Goal: Complete application form

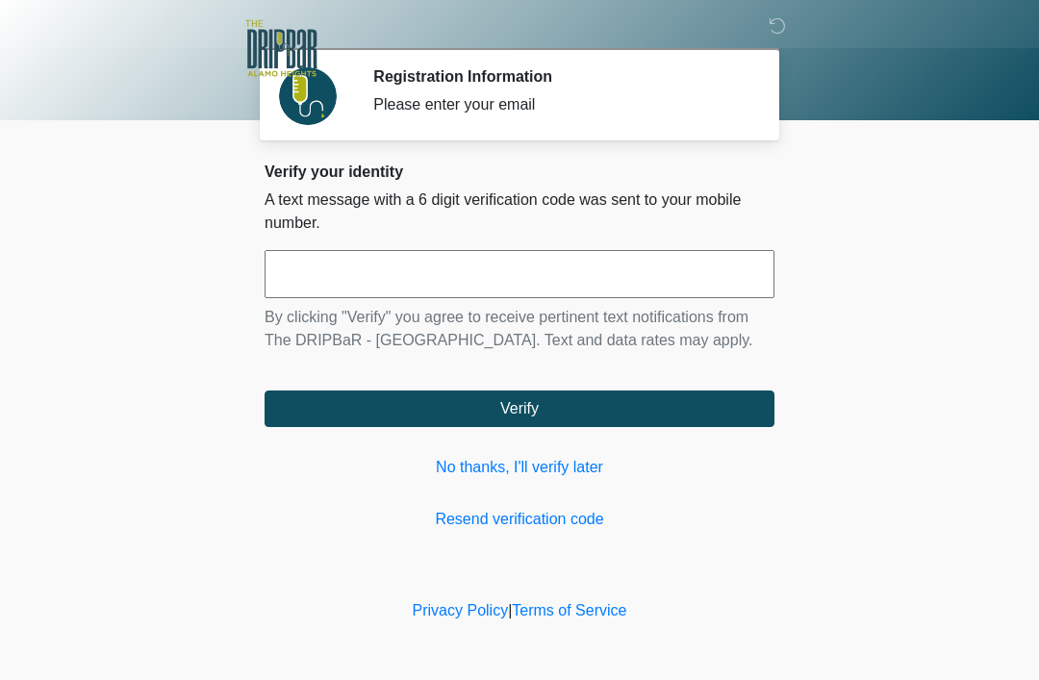
click at [524, 463] on link "No thanks, I'll verify later" at bounding box center [520, 467] width 510 height 23
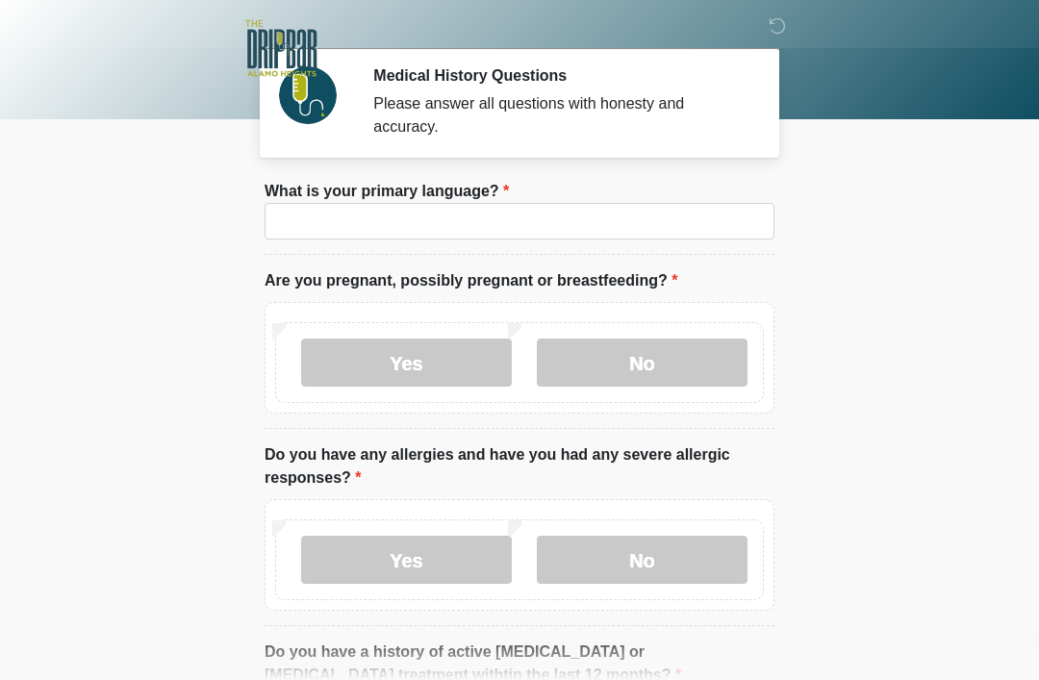
scroll to position [7, 0]
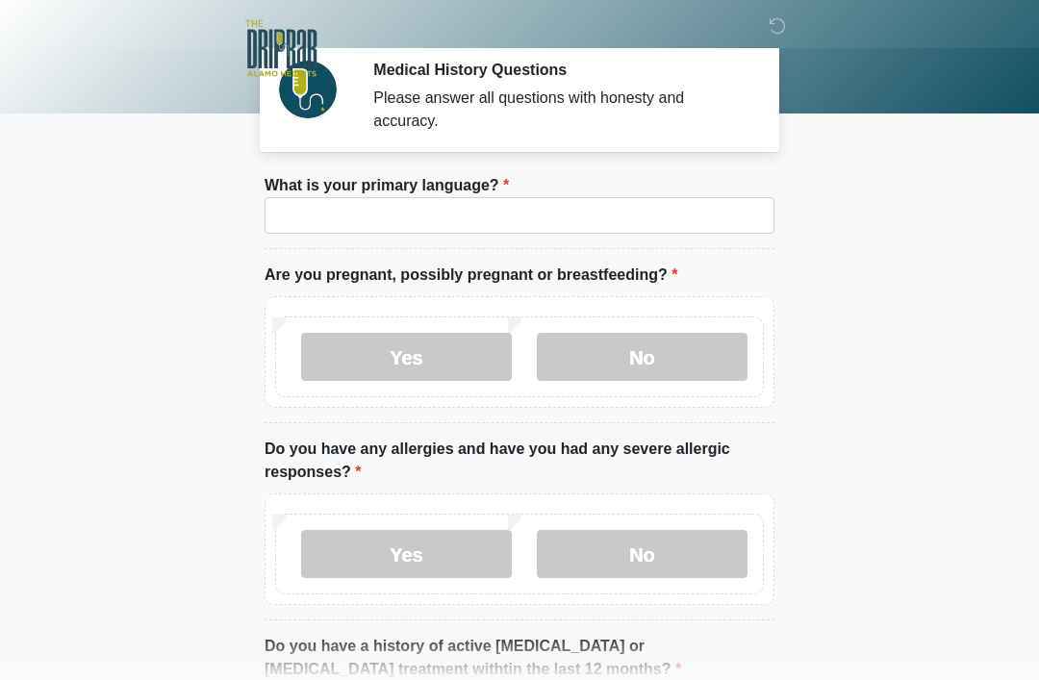
click at [467, 194] on label "What is your primary language?" at bounding box center [387, 185] width 244 height 23
click at [467, 197] on input "What is your primary language?" at bounding box center [520, 215] width 510 height 37
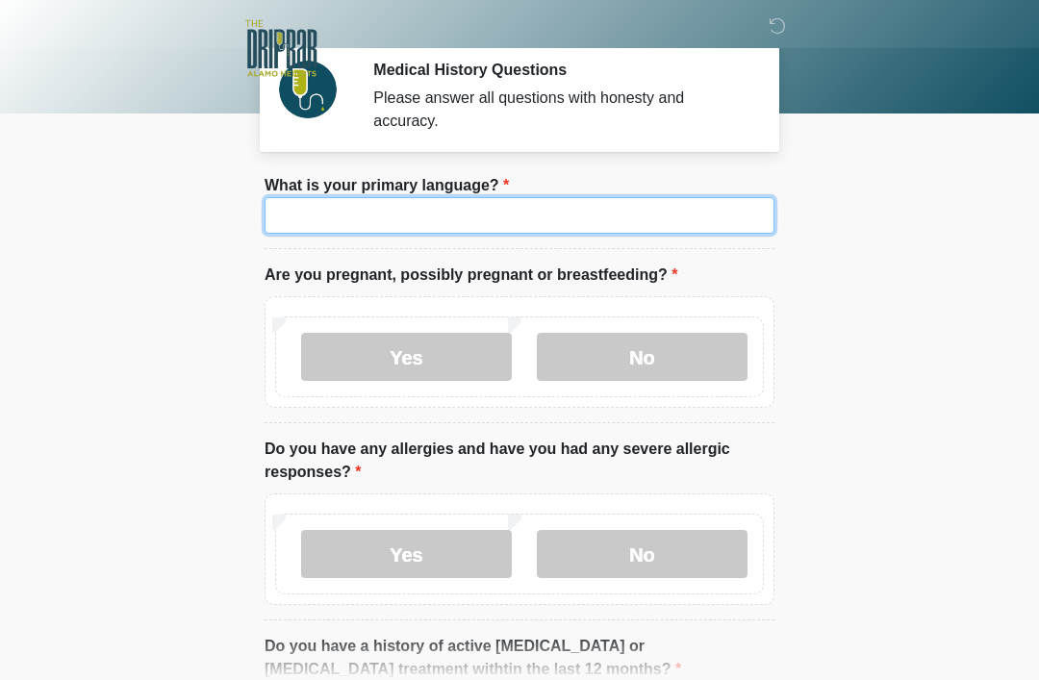
click at [428, 232] on input "What is your primary language?" at bounding box center [520, 215] width 510 height 37
type input "*******"
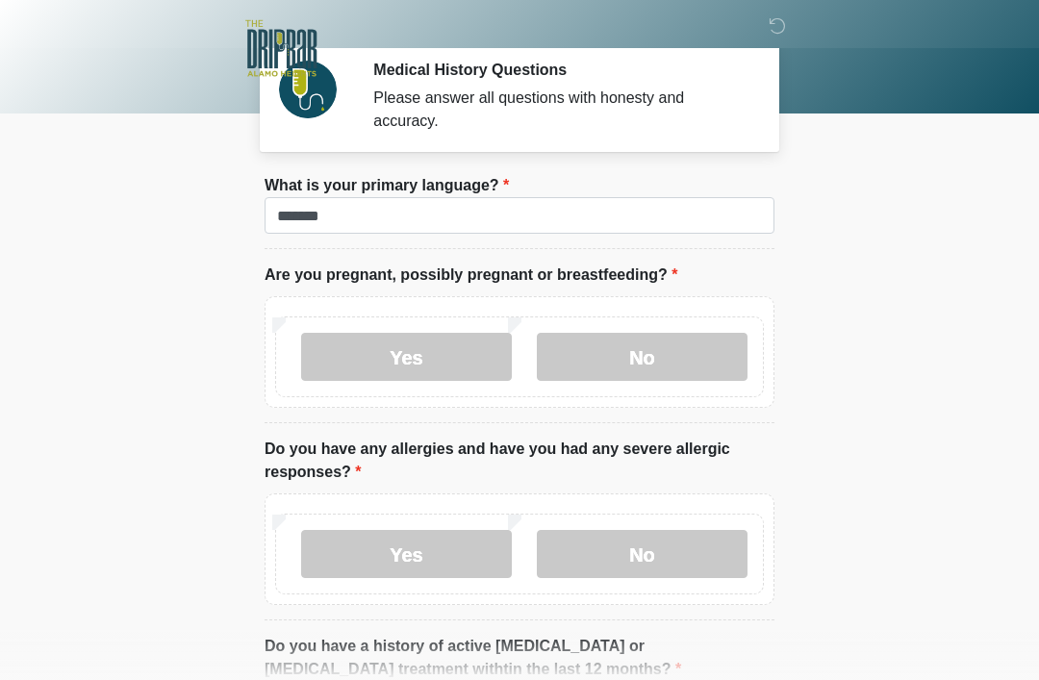
click at [683, 356] on label "No" at bounding box center [642, 357] width 211 height 48
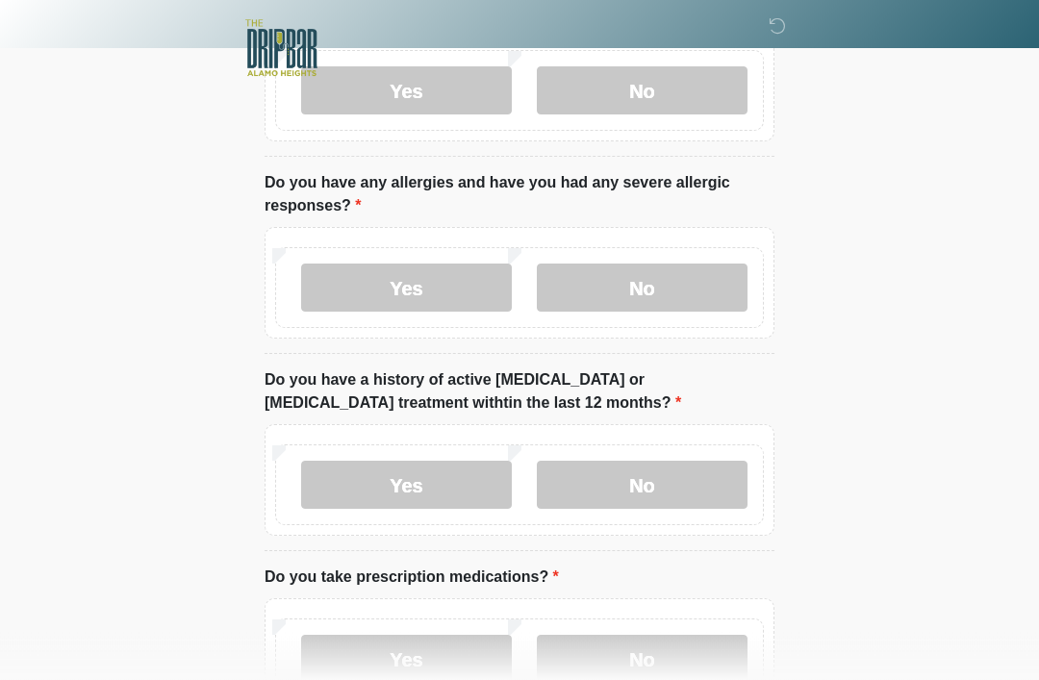
scroll to position [275, 0]
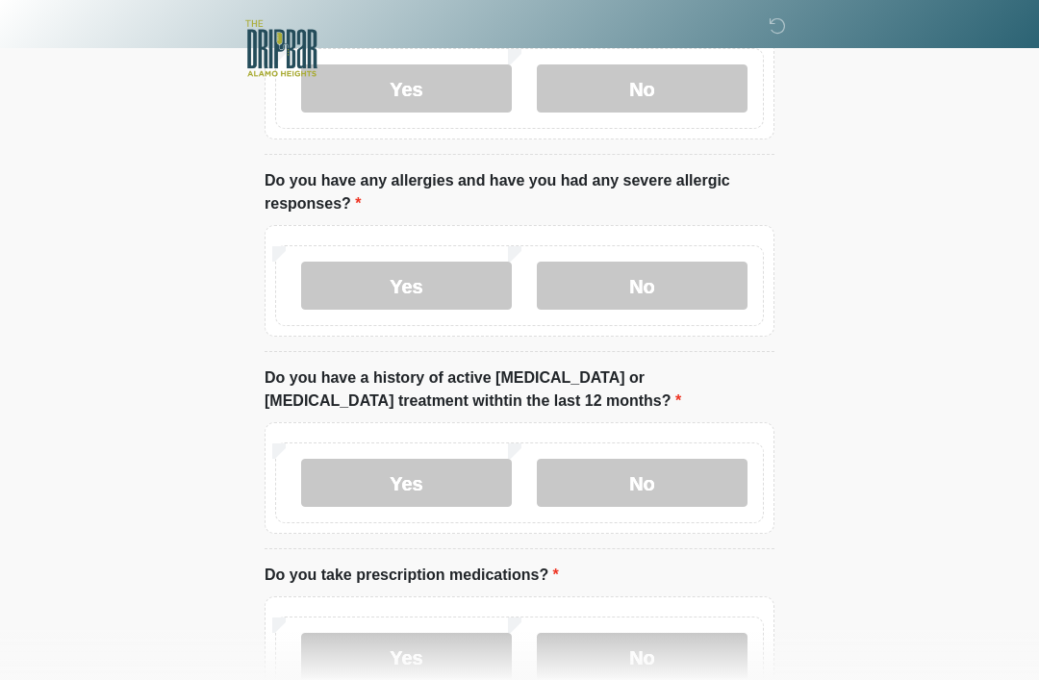
click at [404, 273] on label "Yes" at bounding box center [406, 286] width 211 height 48
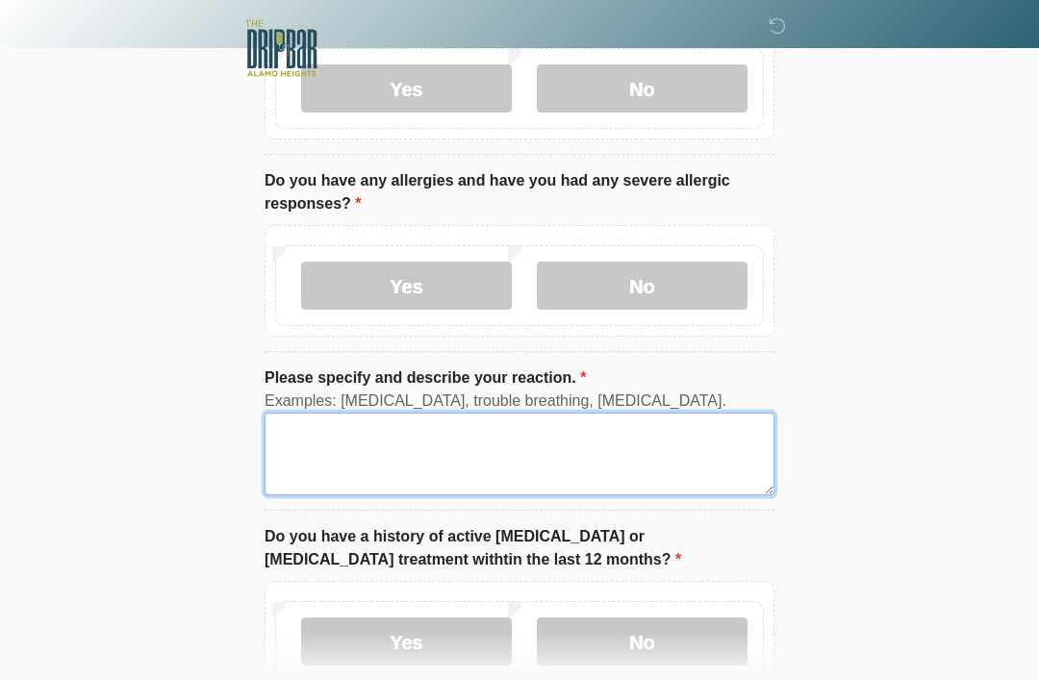
click at [386, 417] on textarea "Please specify and describe your reaction." at bounding box center [520, 454] width 510 height 83
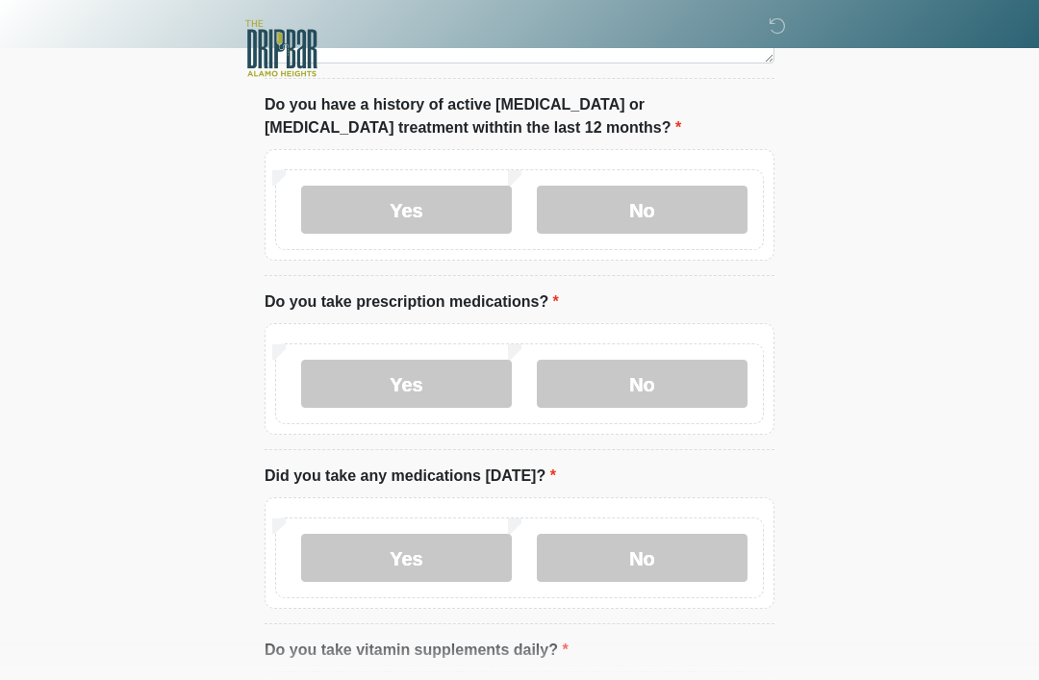
scroll to position [708, 0]
type textarea "******"
click at [671, 185] on label "No" at bounding box center [642, 209] width 211 height 48
click at [392, 395] on label "Yes" at bounding box center [406, 383] width 211 height 48
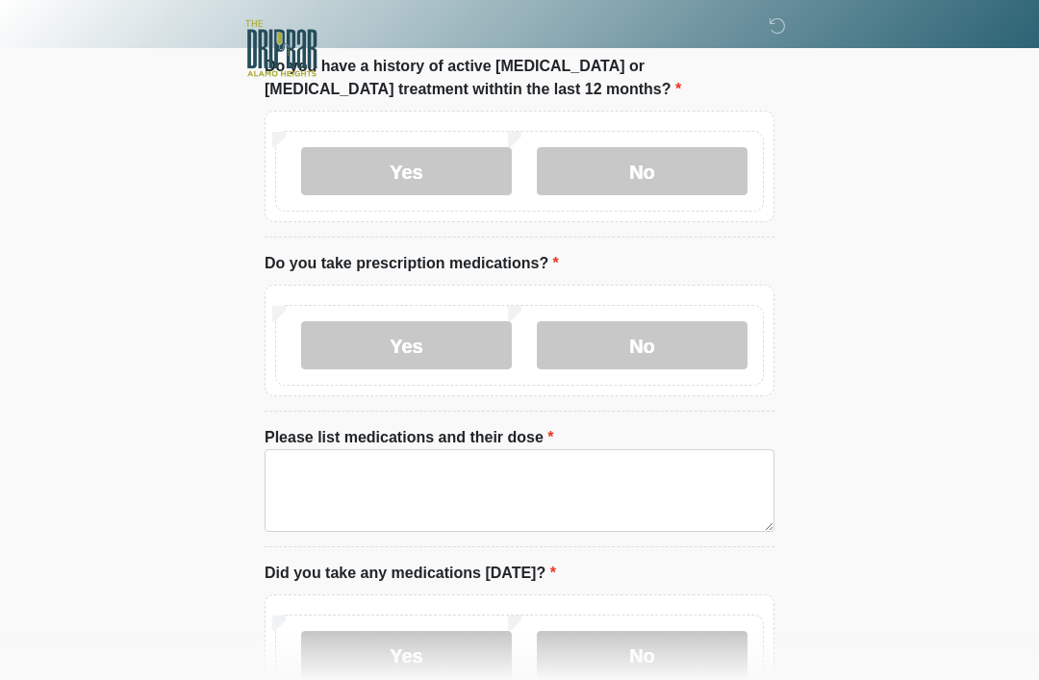
scroll to position [875, 0]
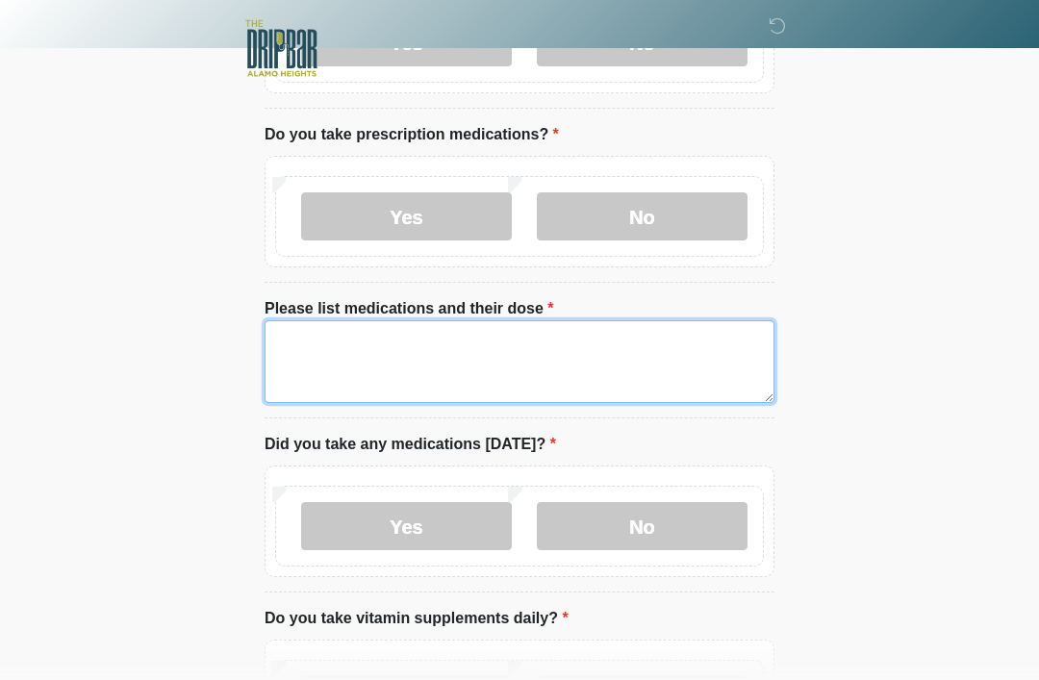
click at [487, 363] on textarea "Please list medications and their dose" at bounding box center [520, 361] width 510 height 83
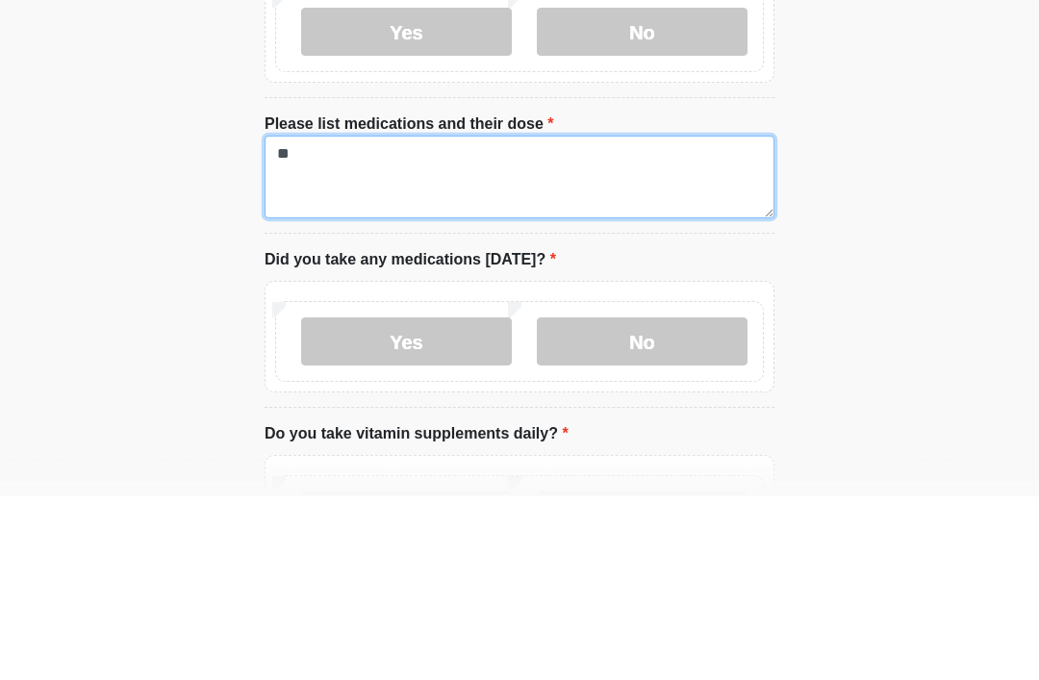
type textarea "*"
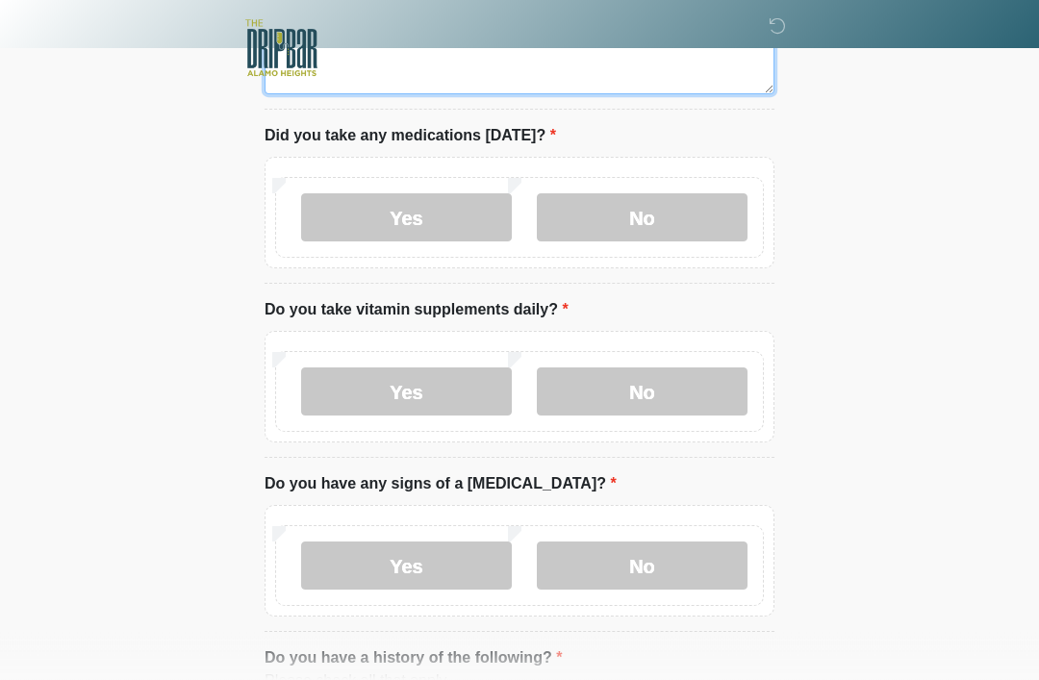
scroll to position [1184, 0]
type textarea "**********"
click at [441, 193] on label "Yes" at bounding box center [406, 217] width 211 height 48
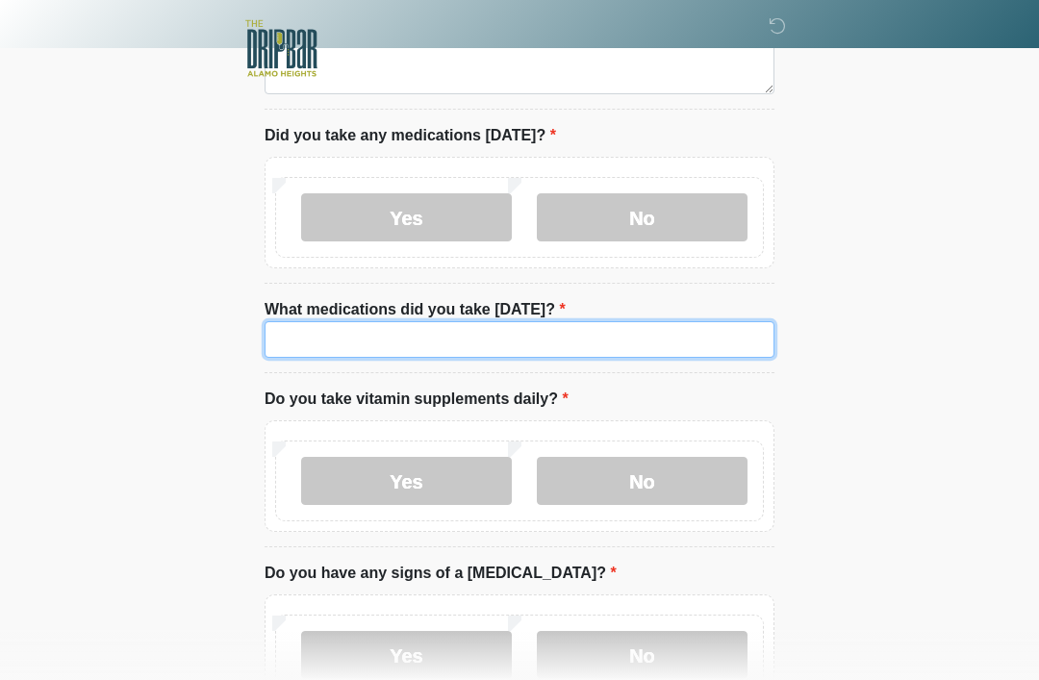
click at [499, 334] on input "What medications did you take today?" at bounding box center [520, 339] width 510 height 37
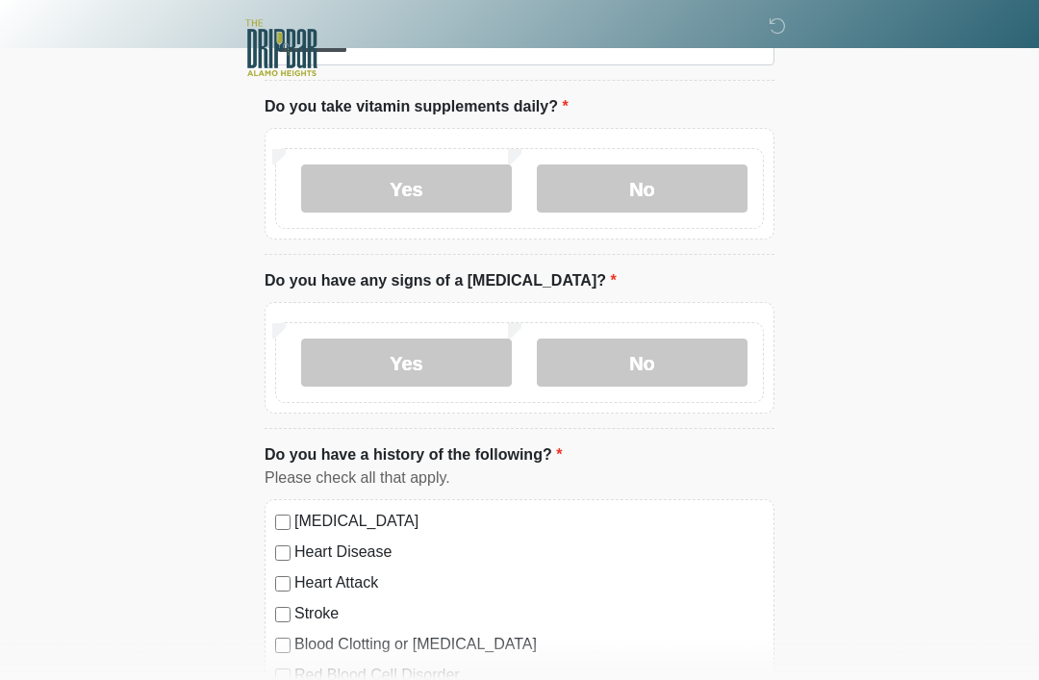
scroll to position [1479, 0]
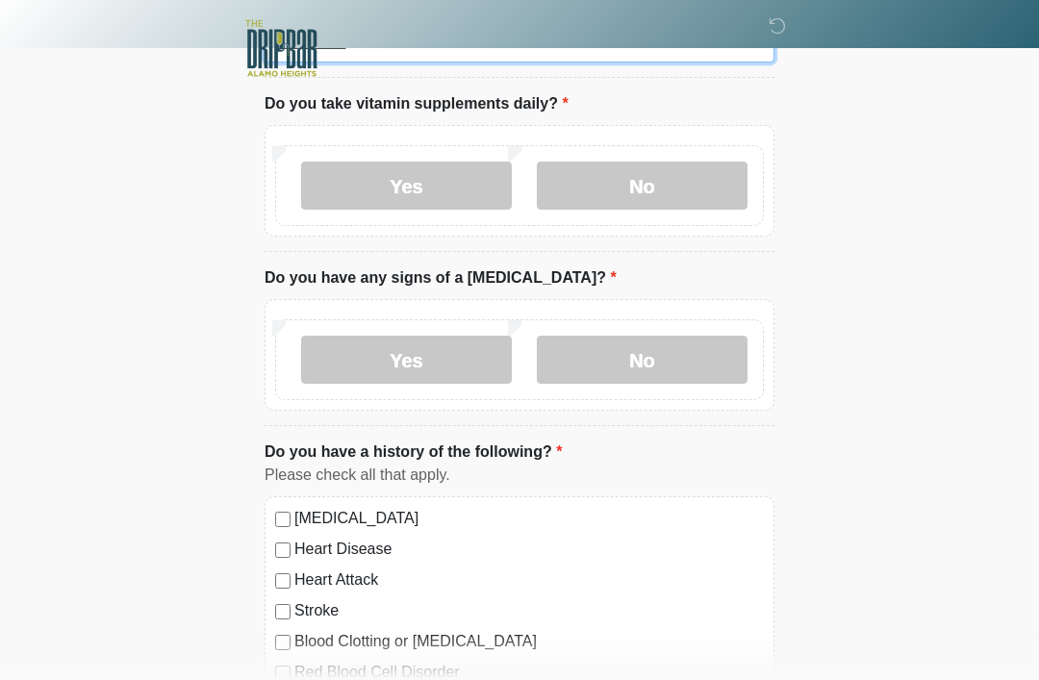
type input "**********"
click at [397, 178] on label "Yes" at bounding box center [406, 186] width 211 height 48
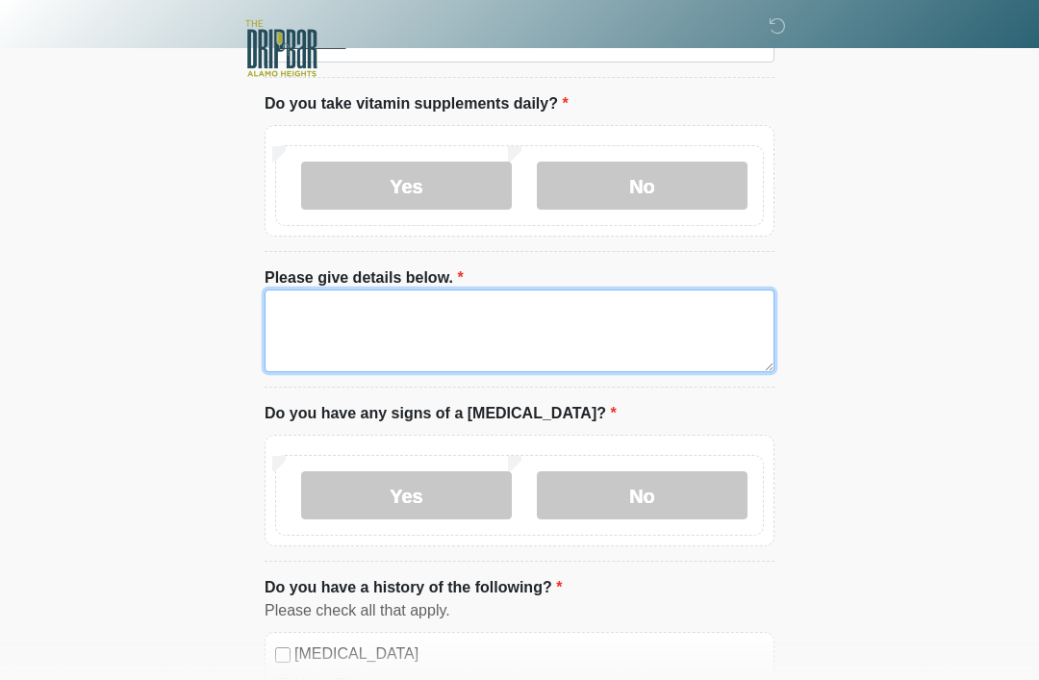
click at [424, 309] on textarea "Please give details below." at bounding box center [520, 331] width 510 height 83
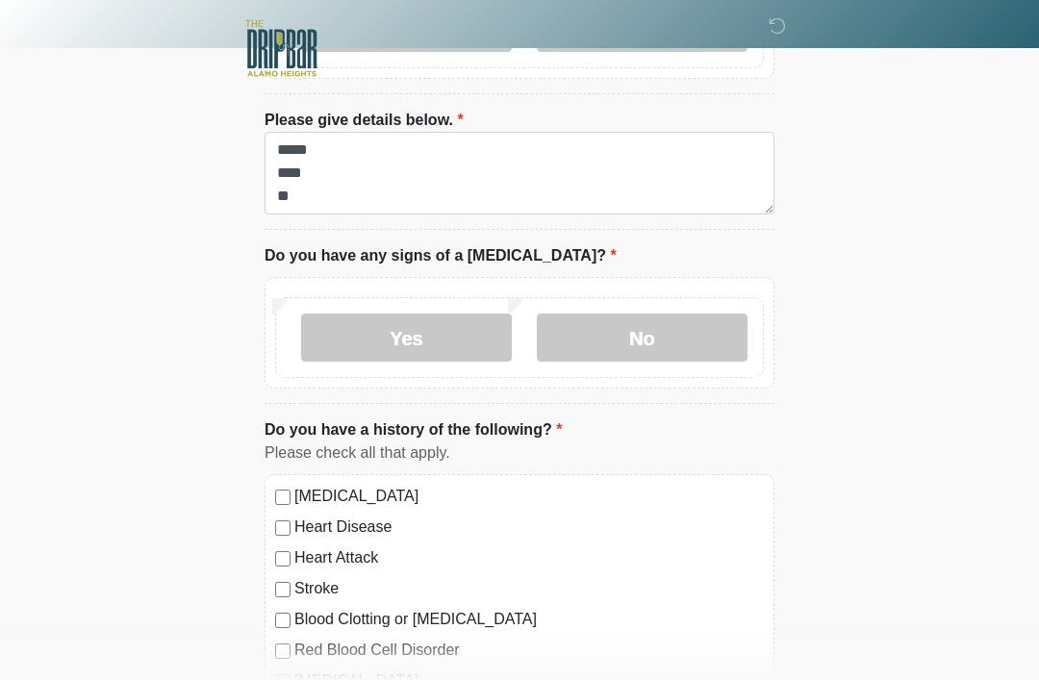
scroll to position [1634, 0]
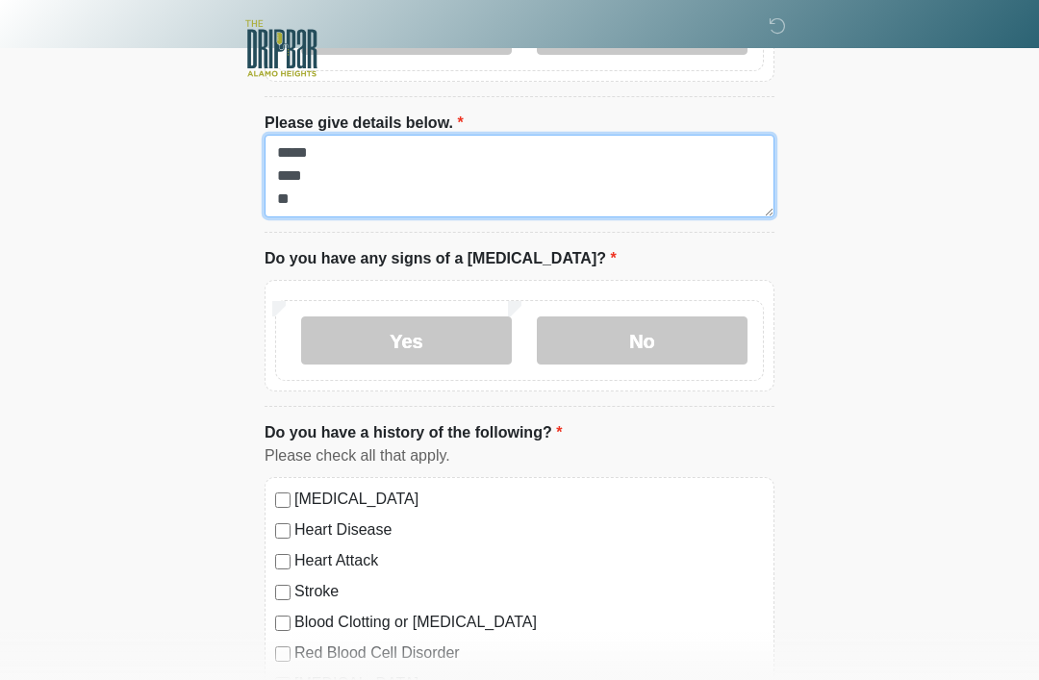
click at [392, 182] on textarea "***** **** **" at bounding box center [520, 176] width 510 height 83
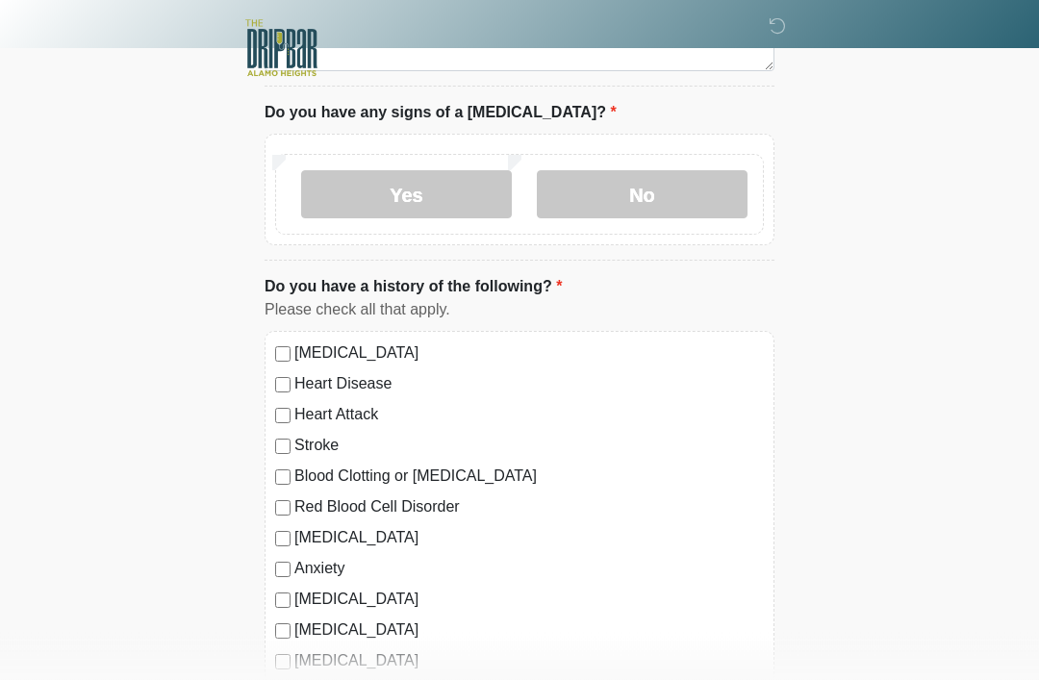
scroll to position [1793, 0]
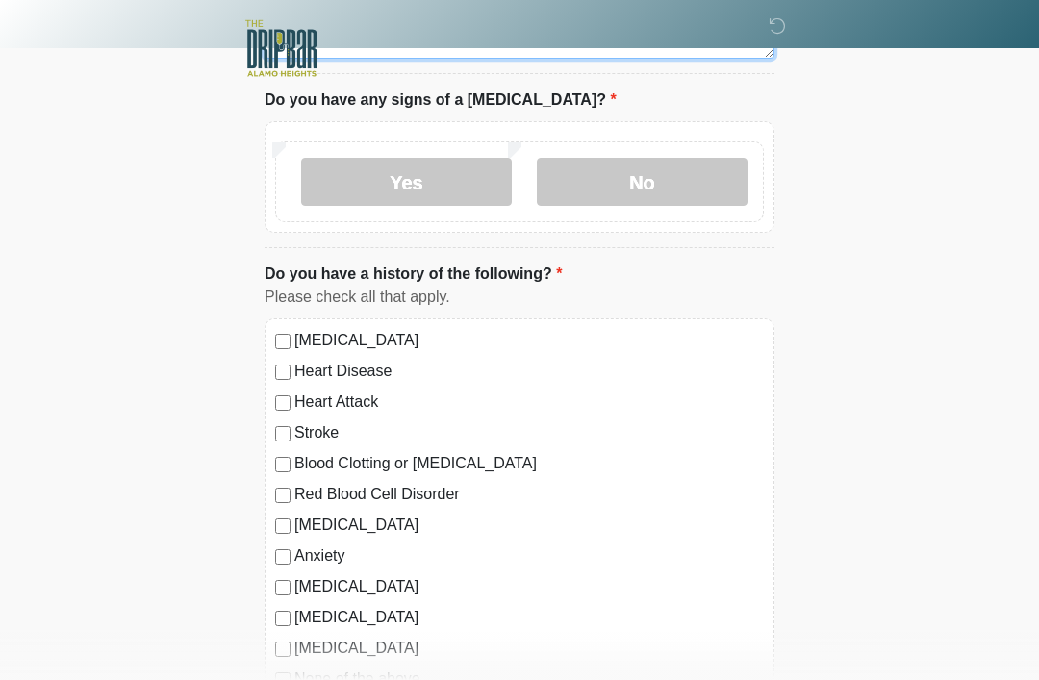
type textarea "**********"
click at [642, 170] on label "No" at bounding box center [642, 182] width 211 height 48
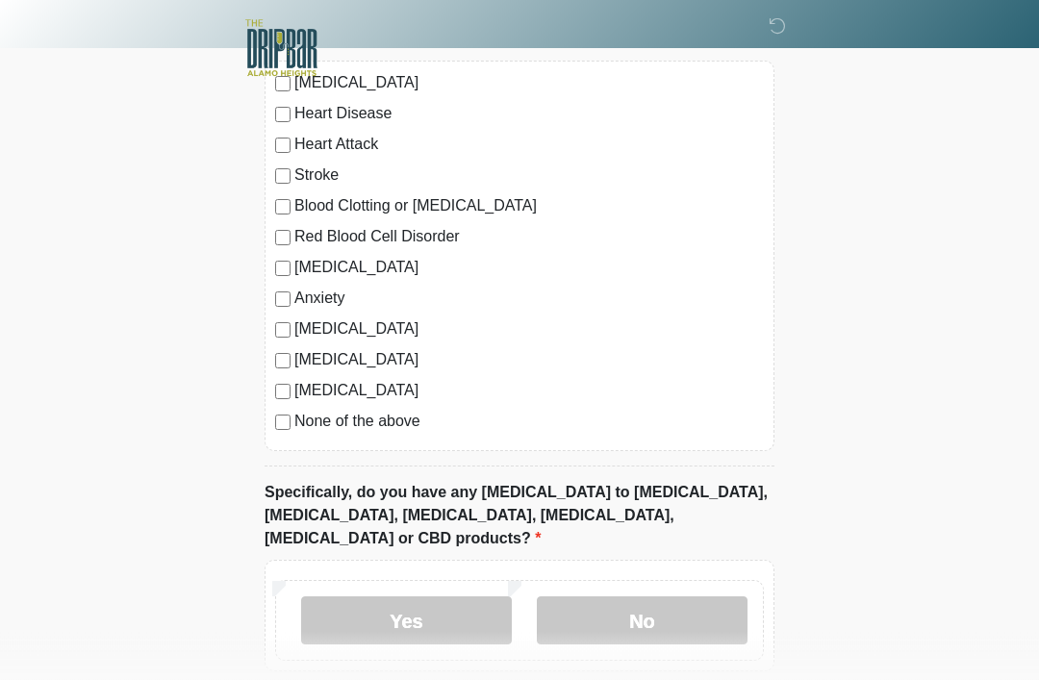
scroll to position [2050, 0]
click at [303, 418] on label "None of the above" at bounding box center [529, 421] width 470 height 23
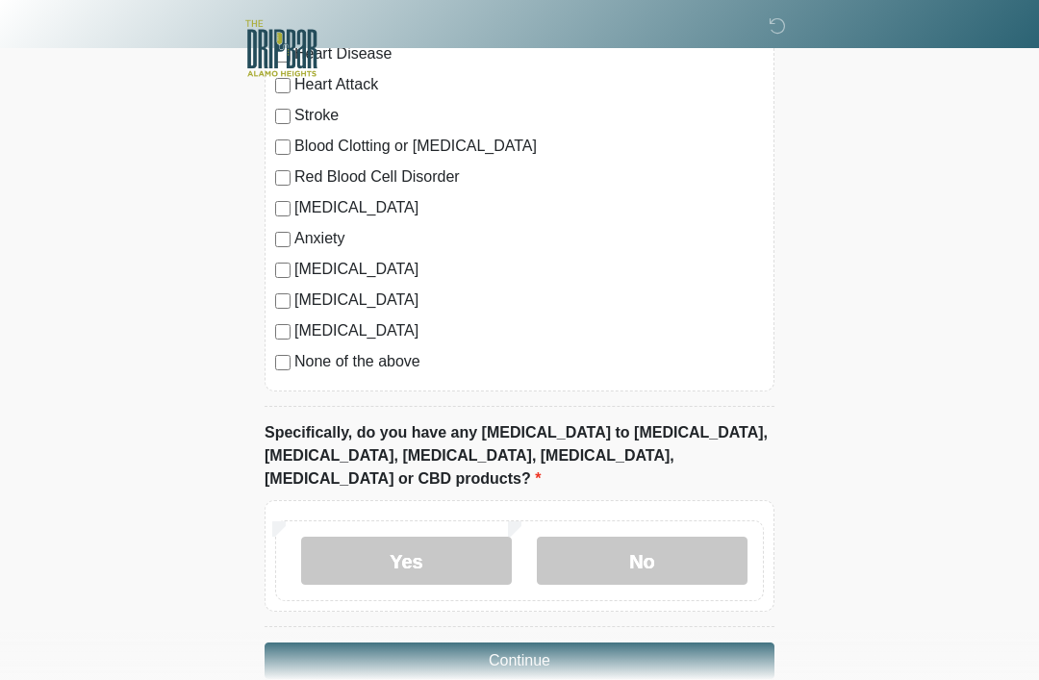
scroll to position [2122, 0]
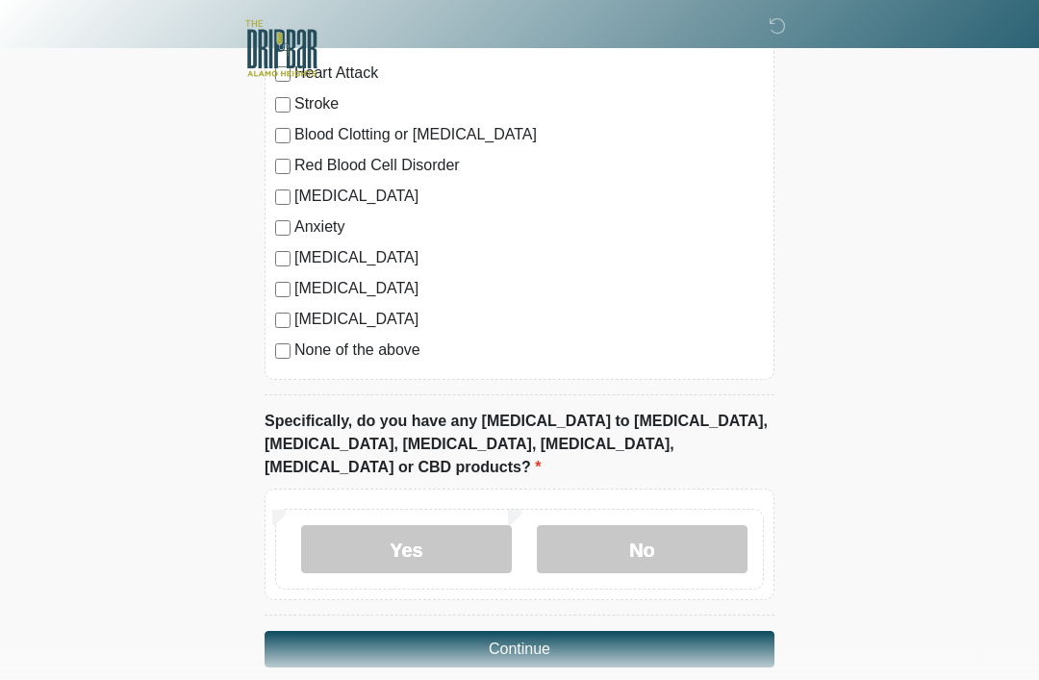
click at [682, 525] on label "No" at bounding box center [642, 549] width 211 height 48
click at [620, 631] on button "Continue" at bounding box center [520, 649] width 510 height 37
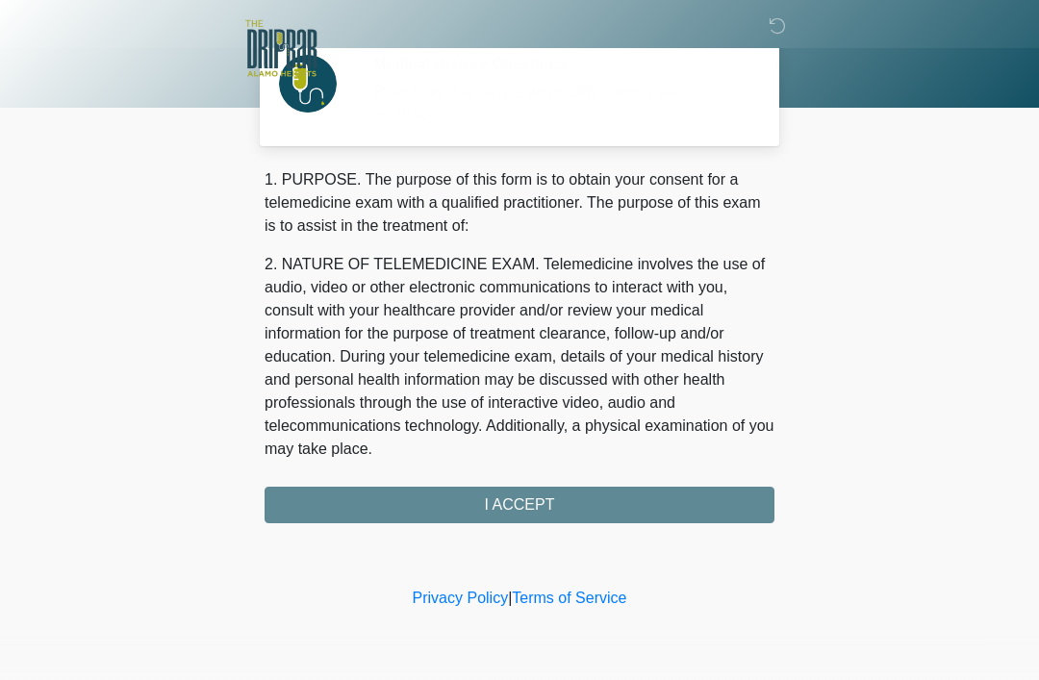
scroll to position [0, 0]
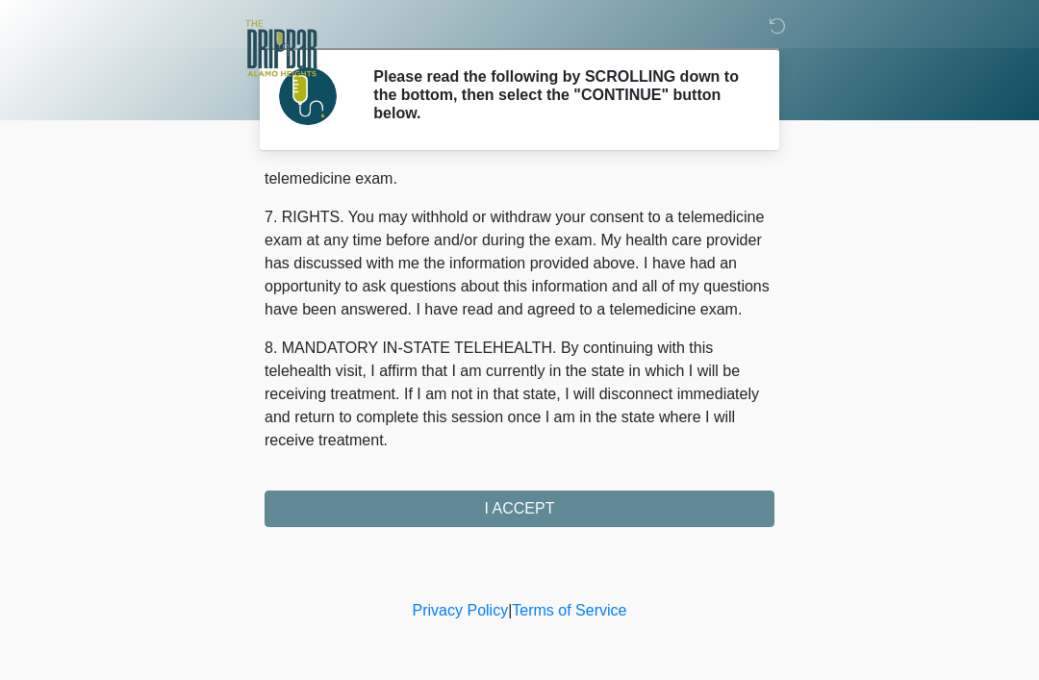
click at [657, 496] on div "1. PURPOSE. The purpose of this form is to obtain your consent for a telemedici…" at bounding box center [520, 349] width 510 height 355
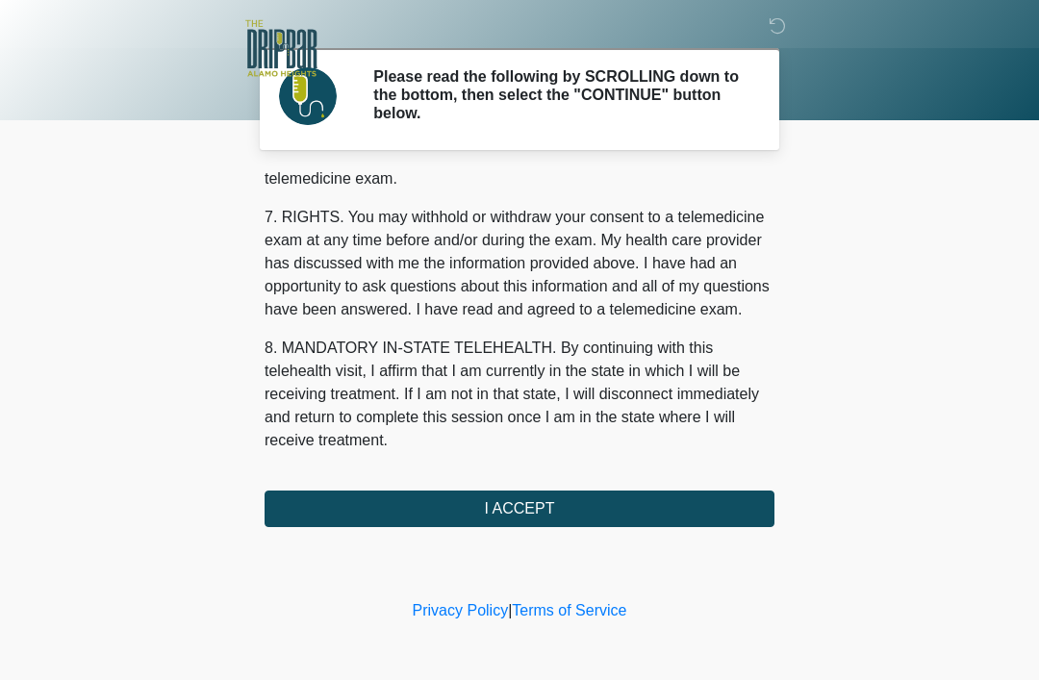
click at [600, 496] on button "I ACCEPT" at bounding box center [520, 509] width 510 height 37
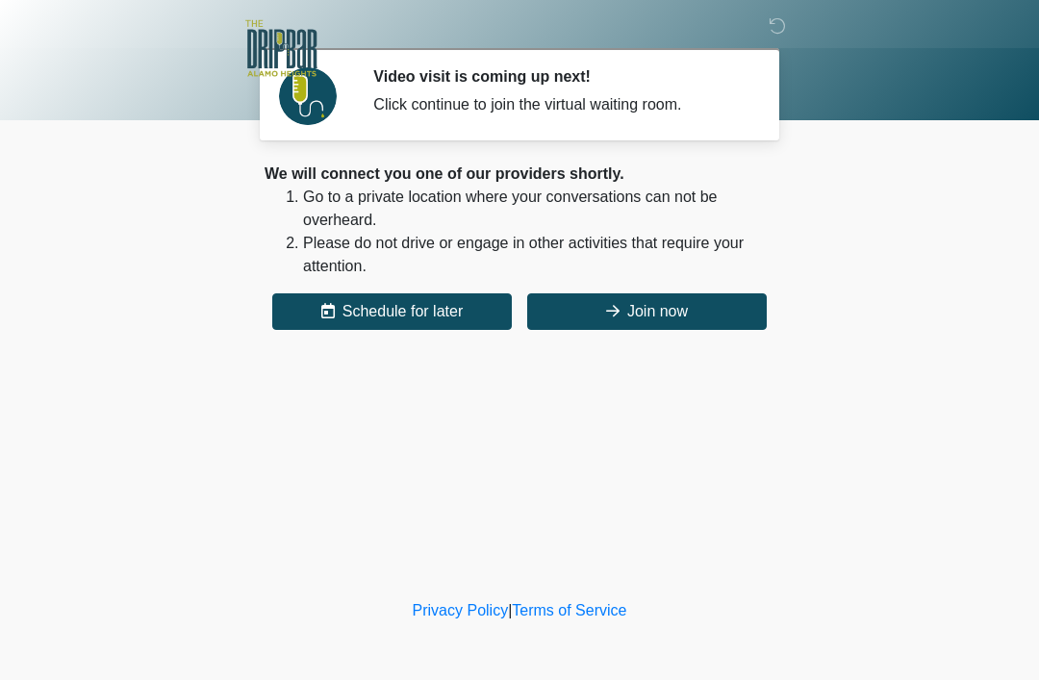
click at [634, 307] on button "Join now" at bounding box center [647, 311] width 240 height 37
